Goal: Use online tool/utility

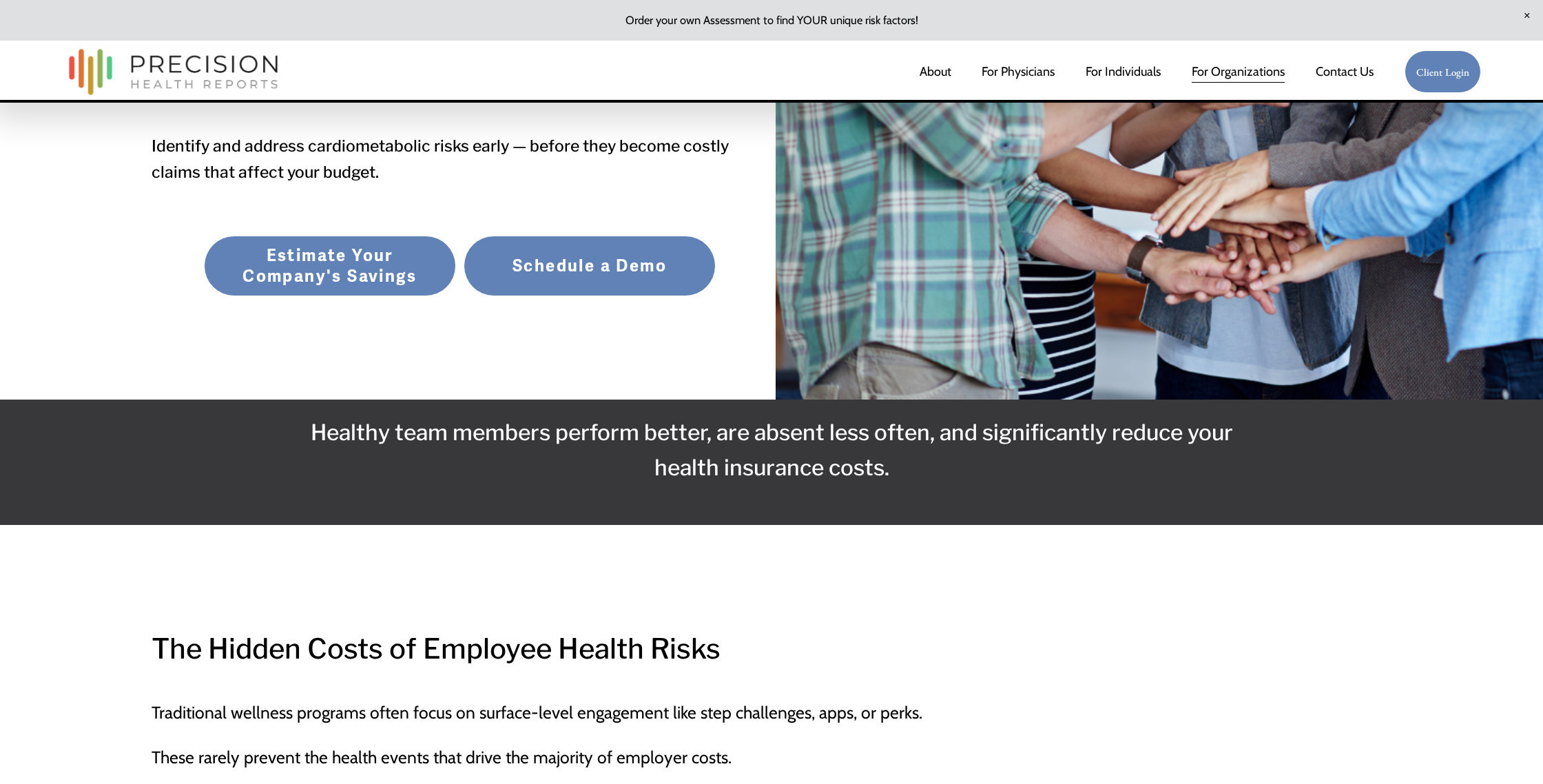
scroll to position [425, 0]
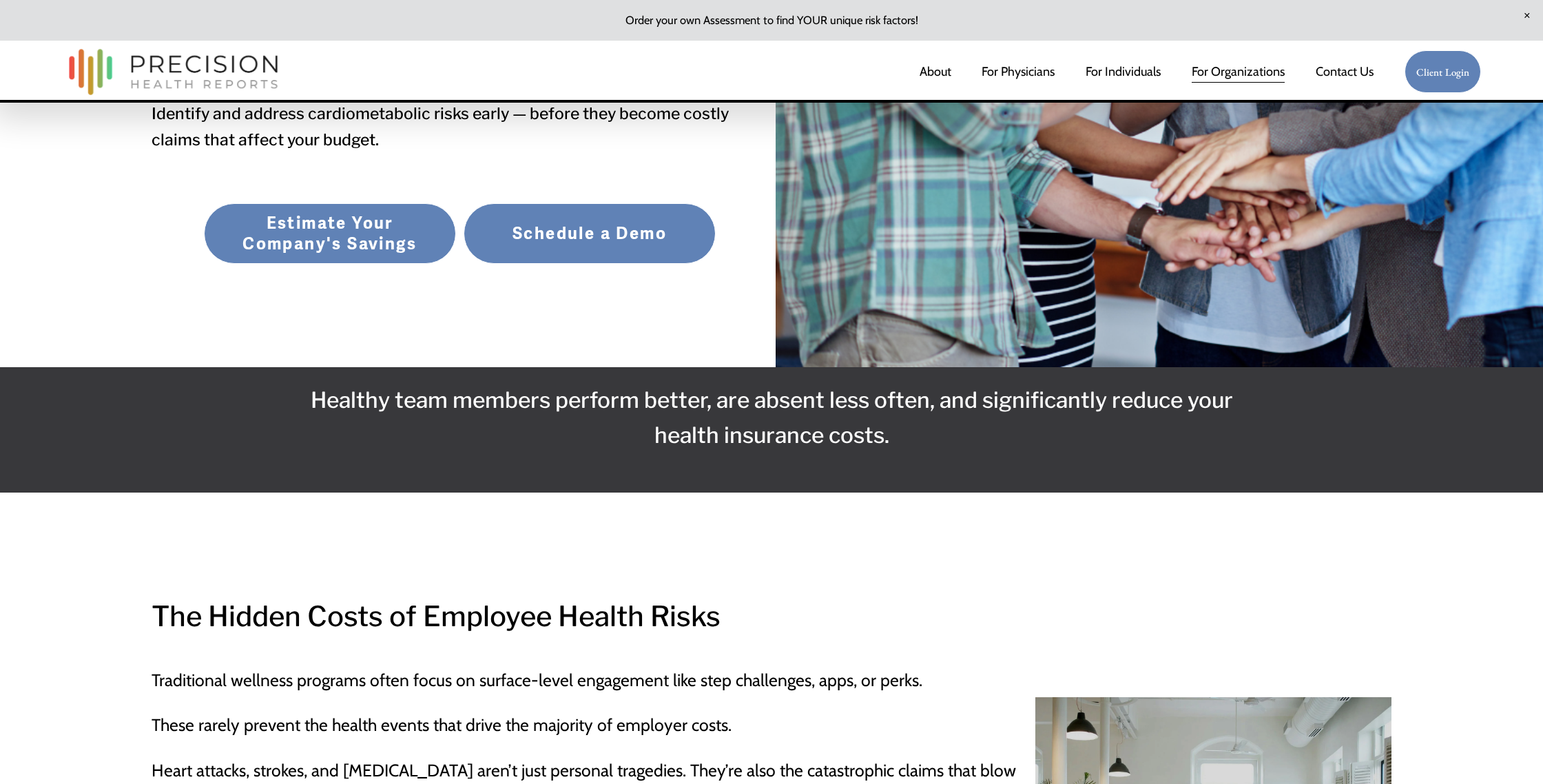
click at [304, 247] on link "Estimate Your Company's Savings" at bounding box center [330, 233] width 252 height 60
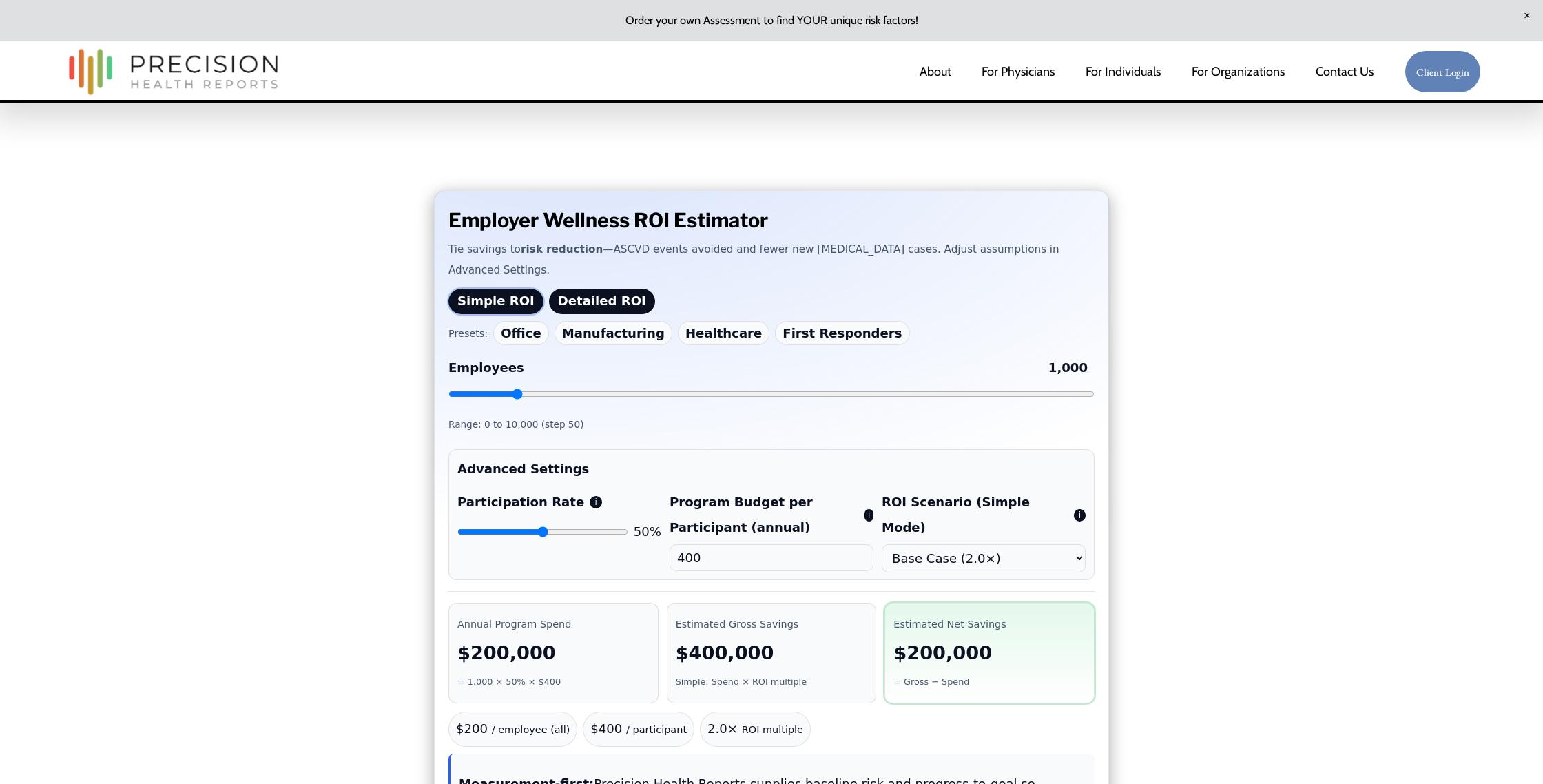
scroll to position [376, 0]
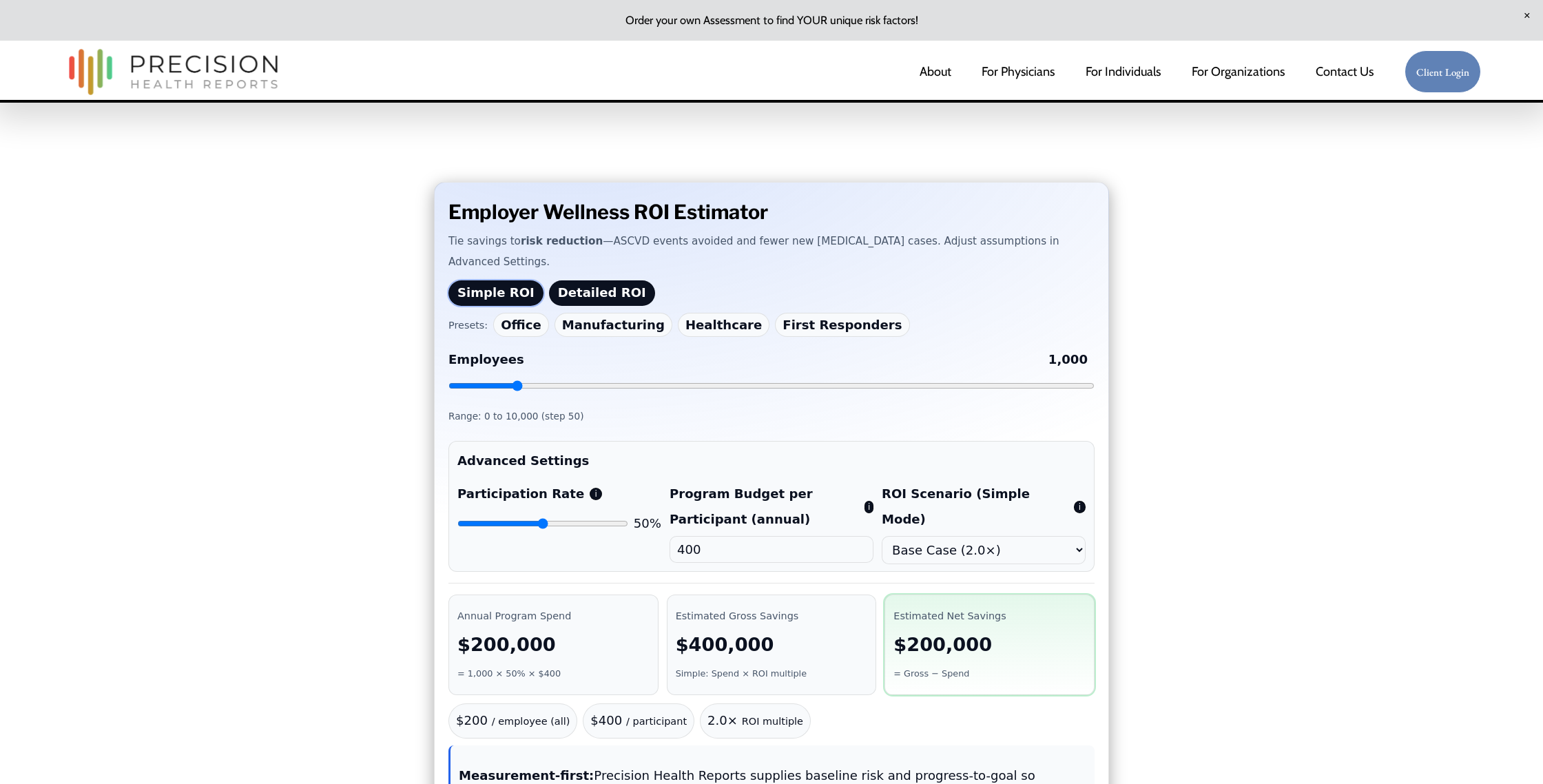
click at [694, 313] on button "Healthcare" at bounding box center [723, 325] width 91 height 24
type input "55"
click at [692, 313] on button "Healthcare" at bounding box center [723, 325] width 91 height 24
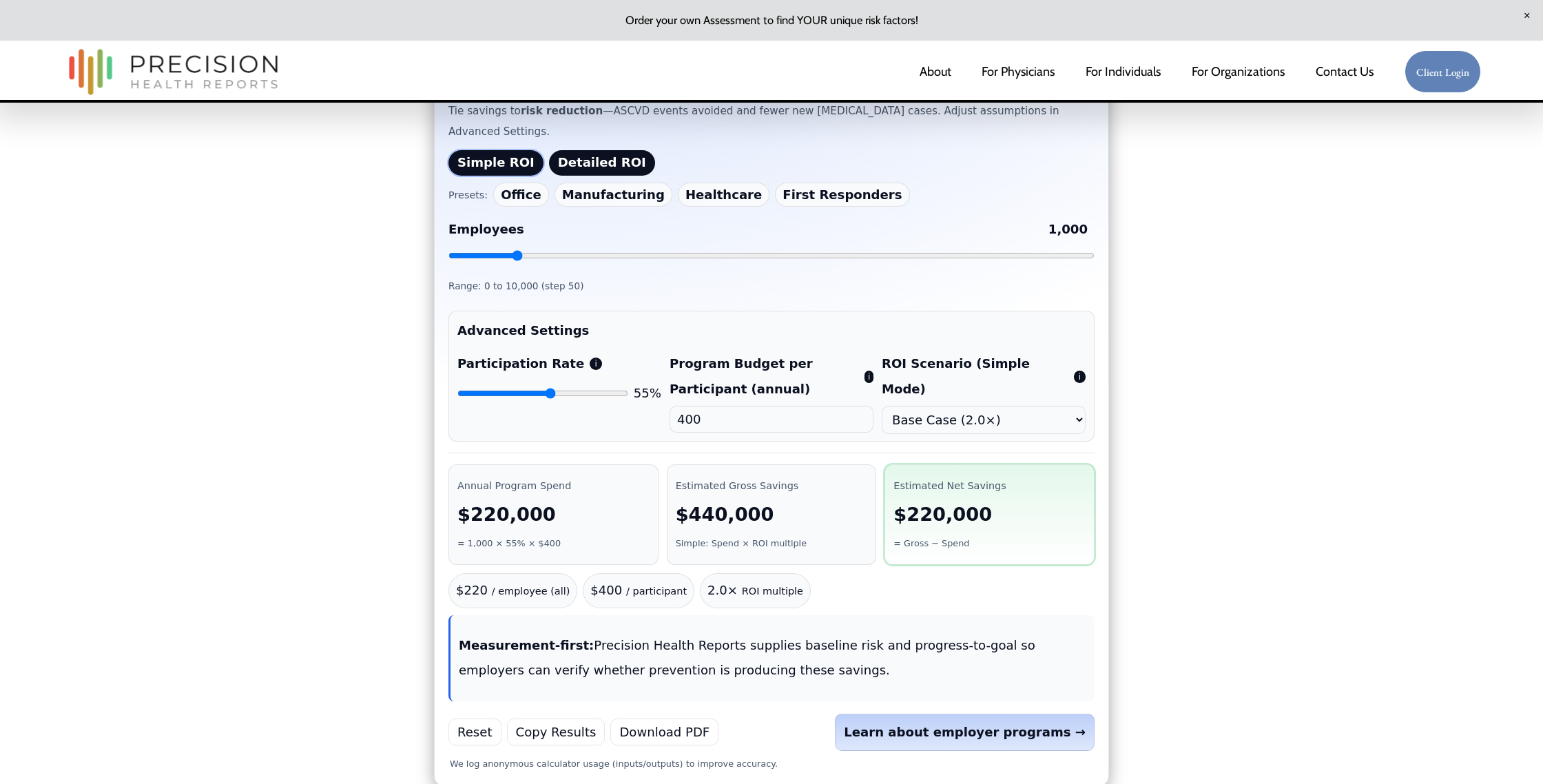
scroll to position [519, 0]
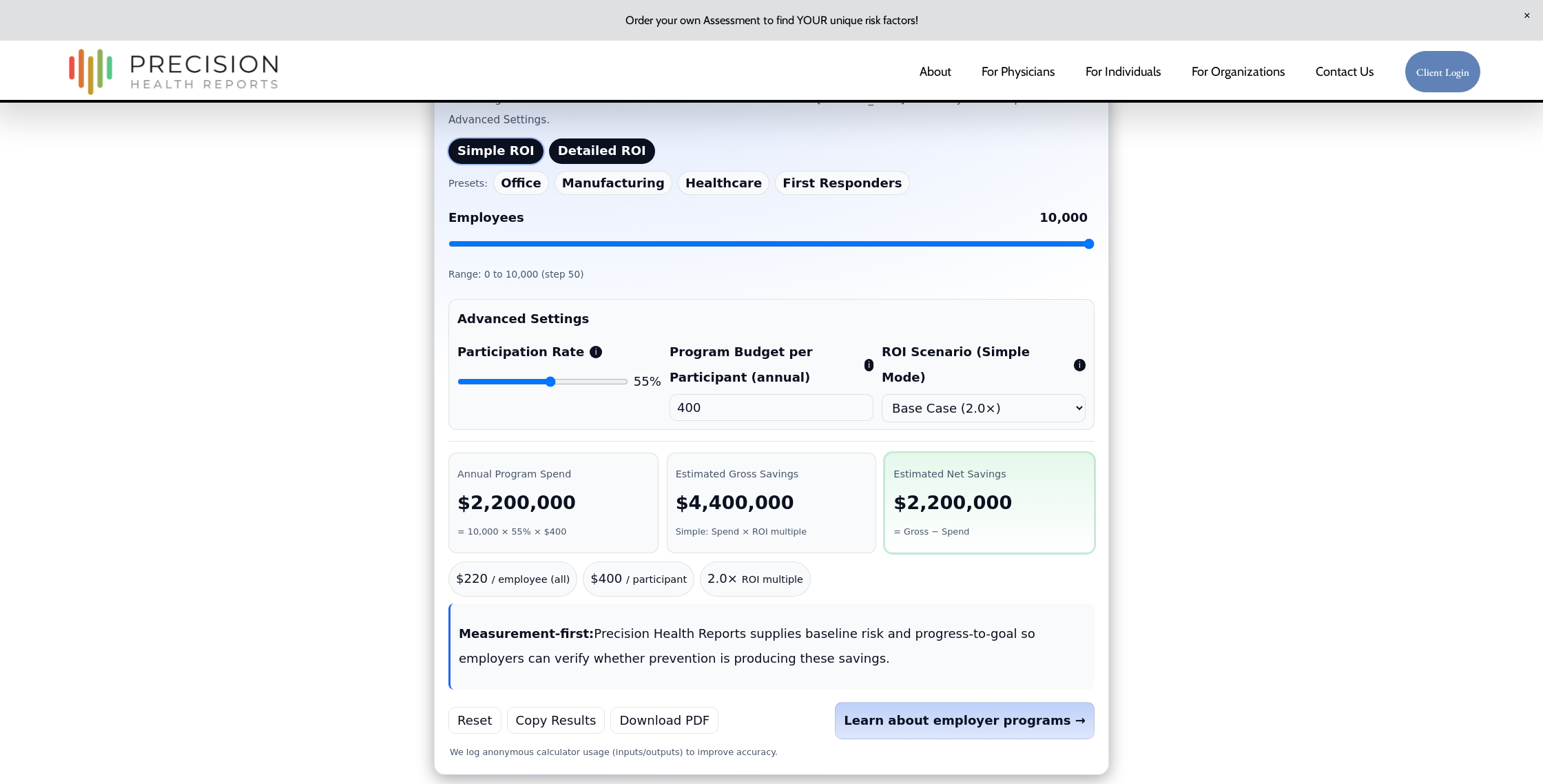
drag, startPoint x: 516, startPoint y: 222, endPoint x: 1094, endPoint y: 241, distance: 578.3
type input "10000"
click at [1094, 241] on input "Employees 10,000" at bounding box center [772, 243] width 647 height 11
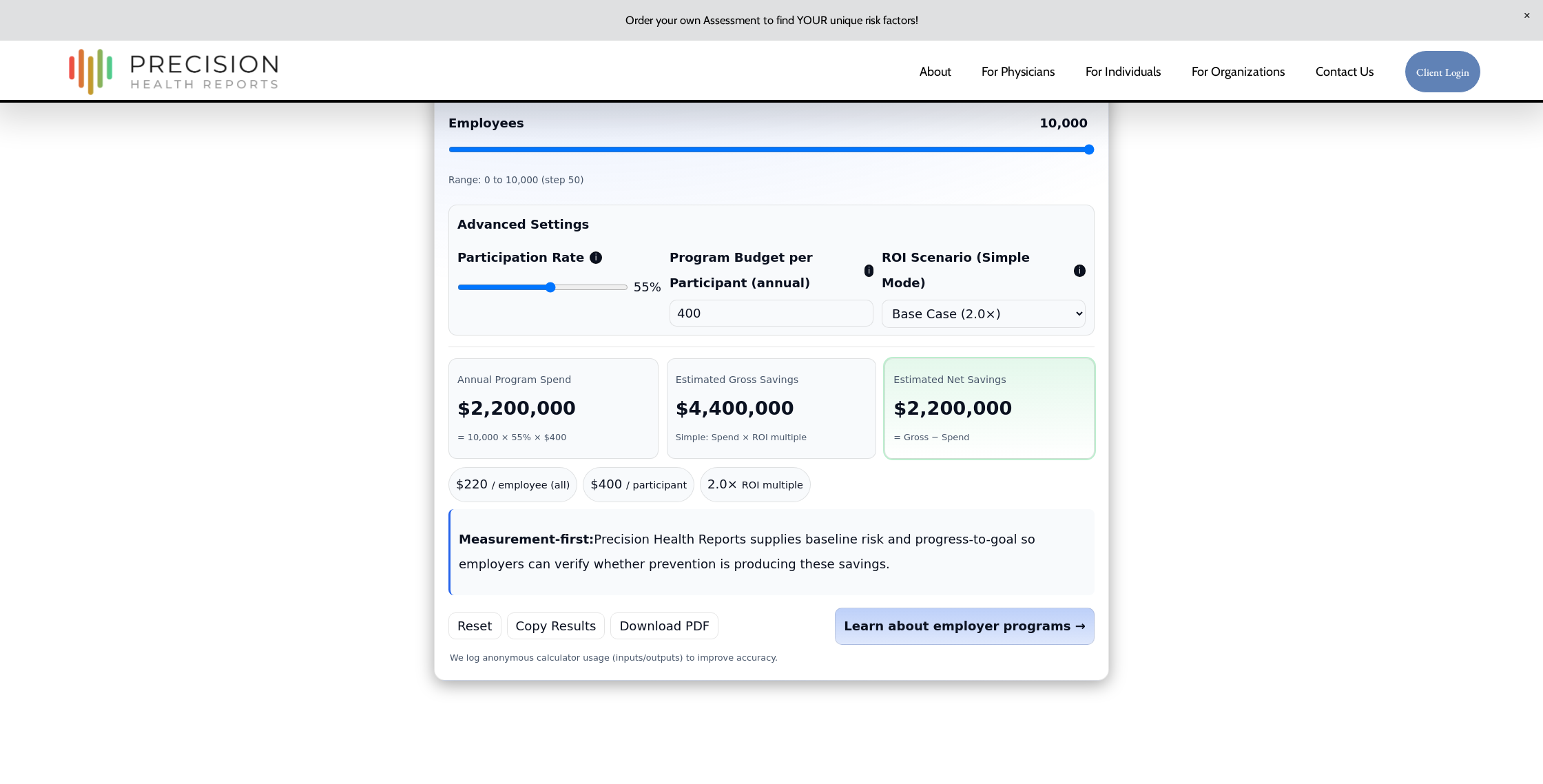
scroll to position [621, 0]
